Goal: Navigation & Orientation: Find specific page/section

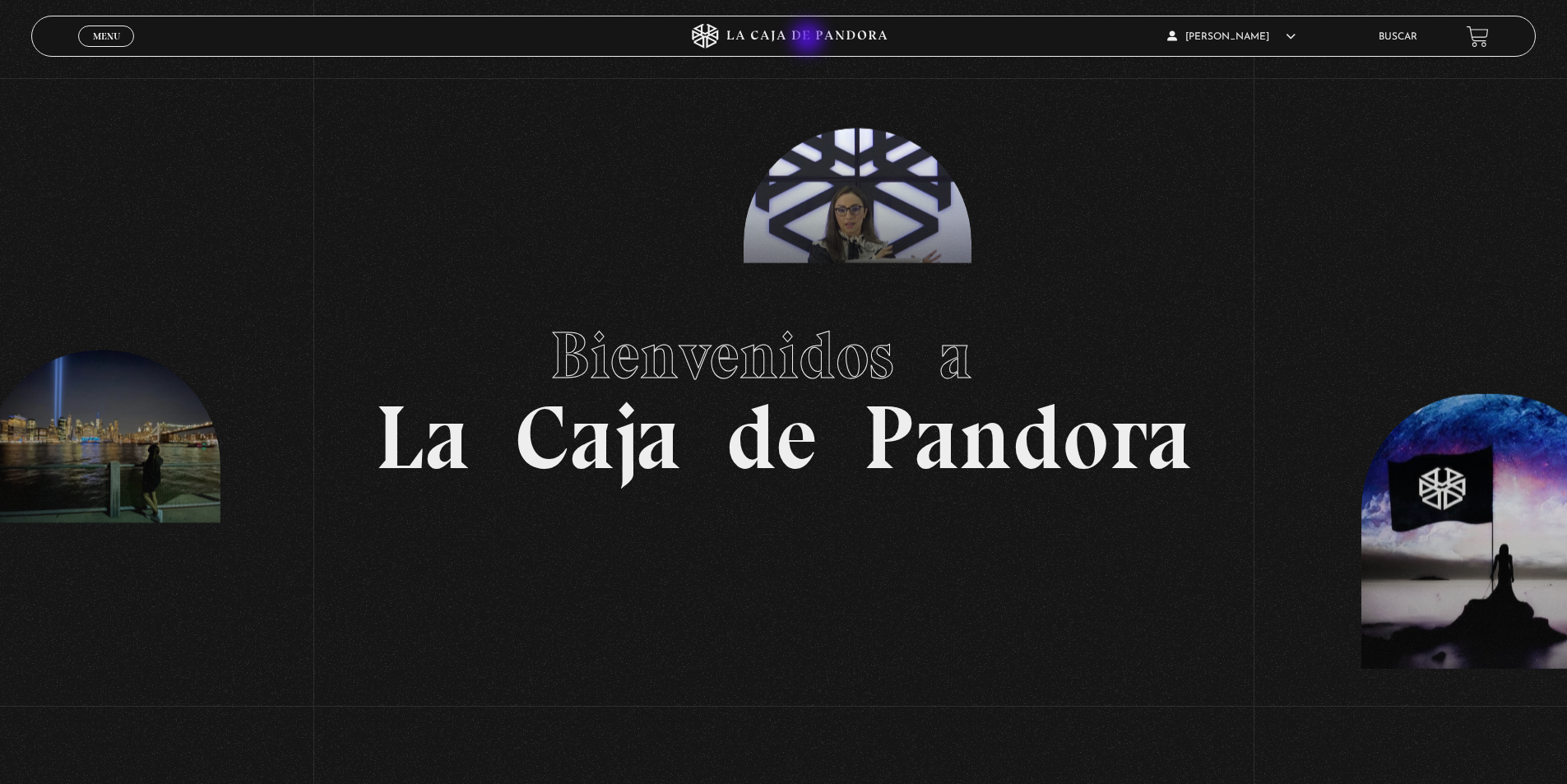
click at [809, 40] on icon at bounding box center [784, 36] width 471 height 25
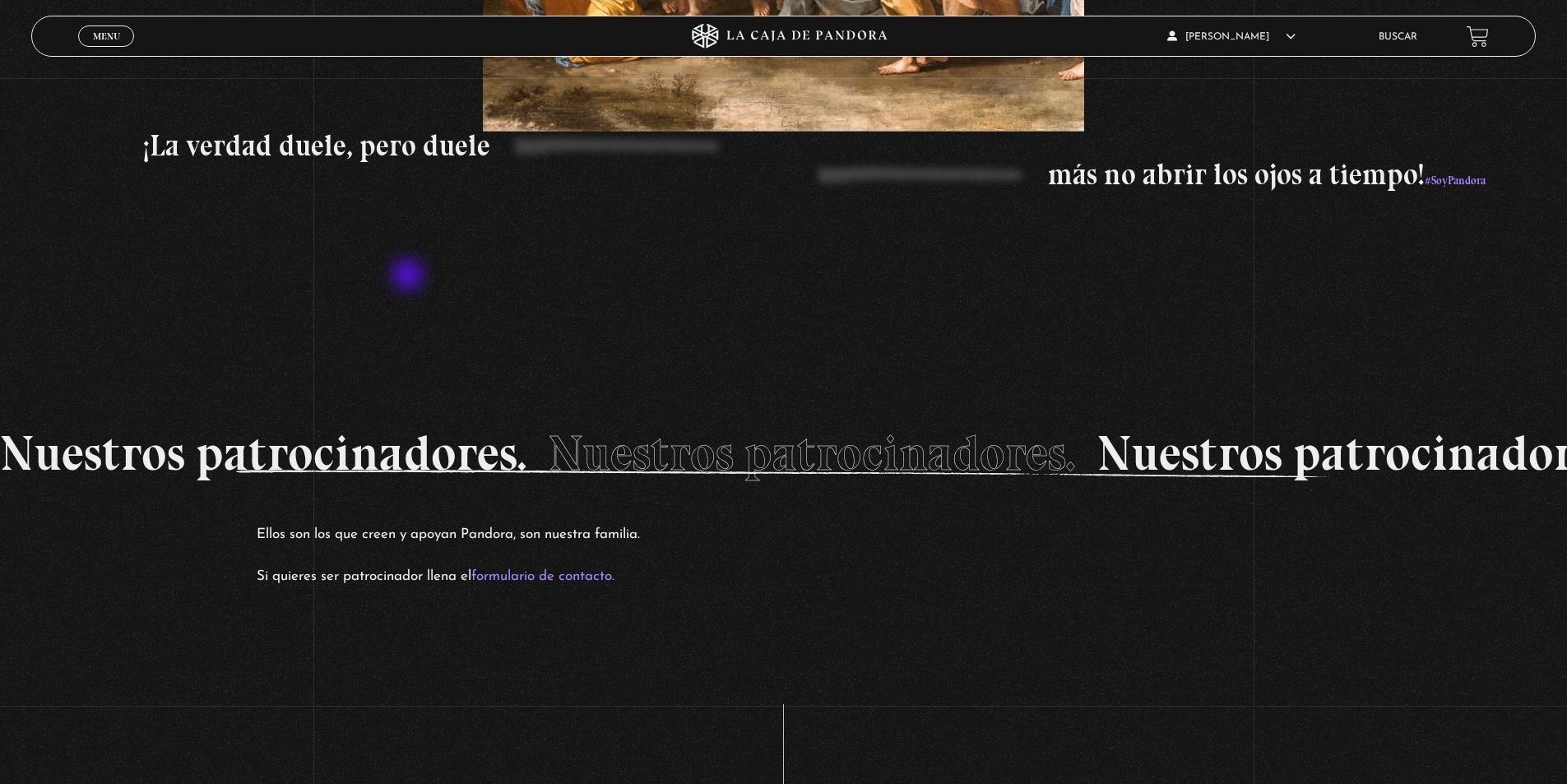
scroll to position [3290, 0]
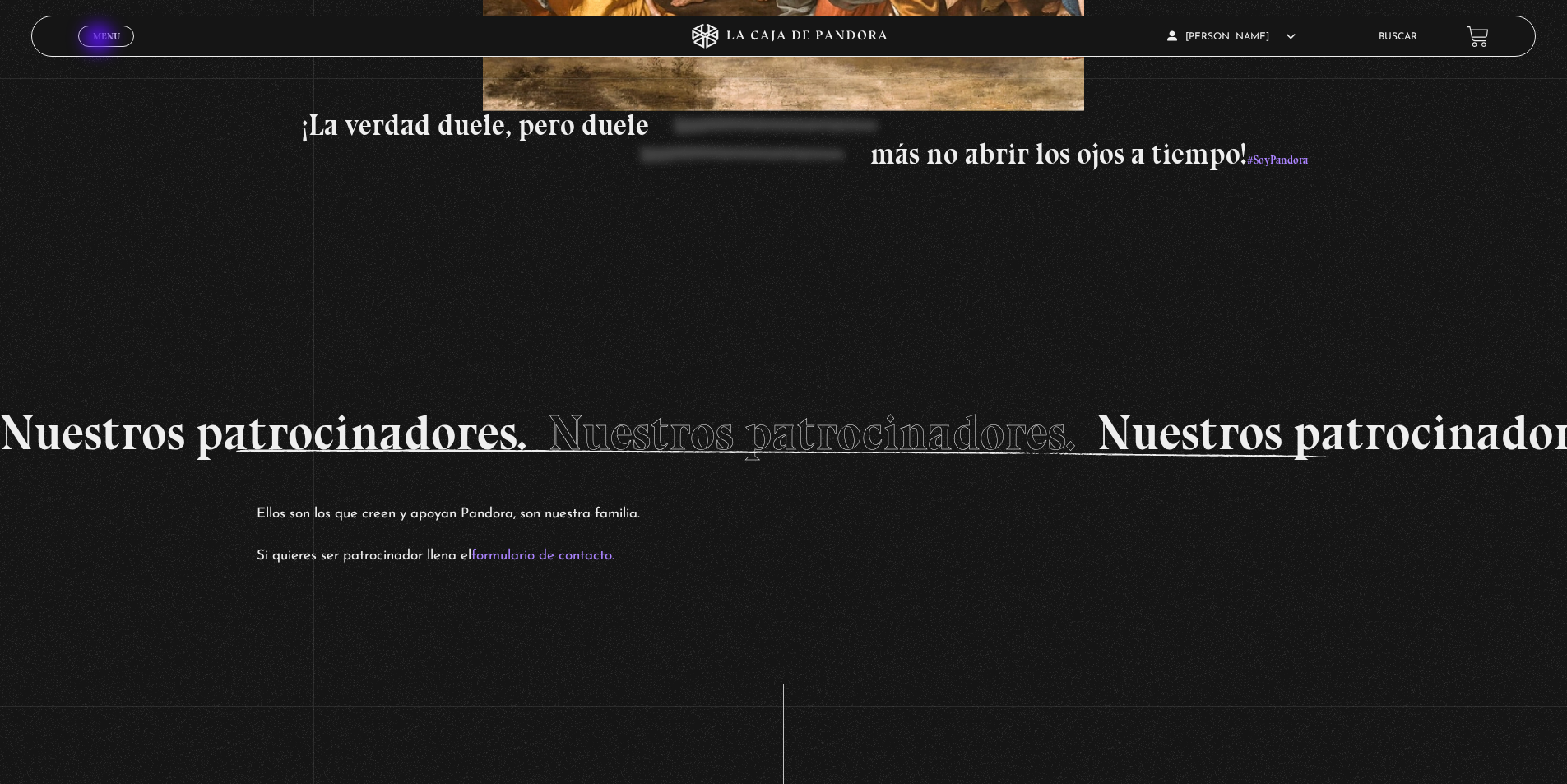
click at [101, 40] on span "Menu" at bounding box center [107, 36] width 27 height 10
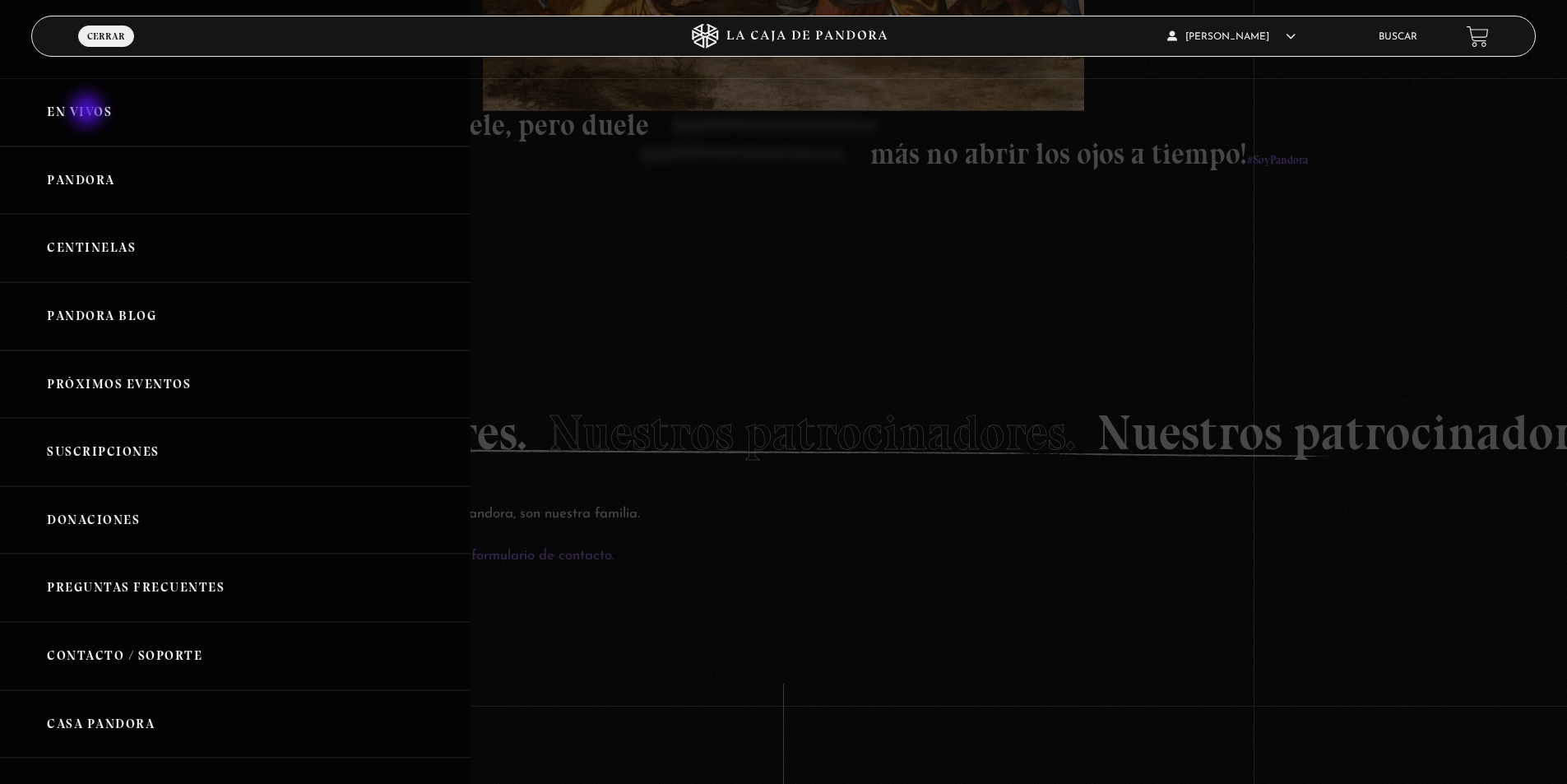
click at [89, 111] on link "En vivos" at bounding box center [235, 111] width 471 height 69
